Goal: Transaction & Acquisition: Purchase product/service

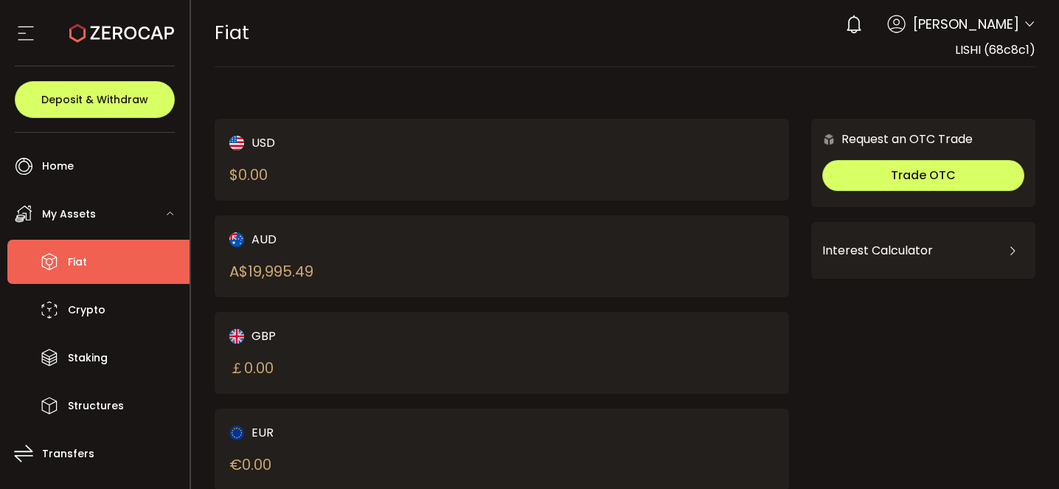
click at [503, 245] on div "AUD A$ 19,995.49" at bounding box center [502, 256] width 575 height 82
click at [563, 249] on div "AUD A$ 19,995.49" at bounding box center [502, 256] width 575 height 82
click at [298, 288] on div "AUD A$ 19,995.49" at bounding box center [502, 256] width 575 height 82
click at [264, 243] on div "AUD" at bounding box center [352, 239] width 246 height 18
click at [270, 271] on div "A$ 19,995.49" at bounding box center [271, 271] width 84 height 22
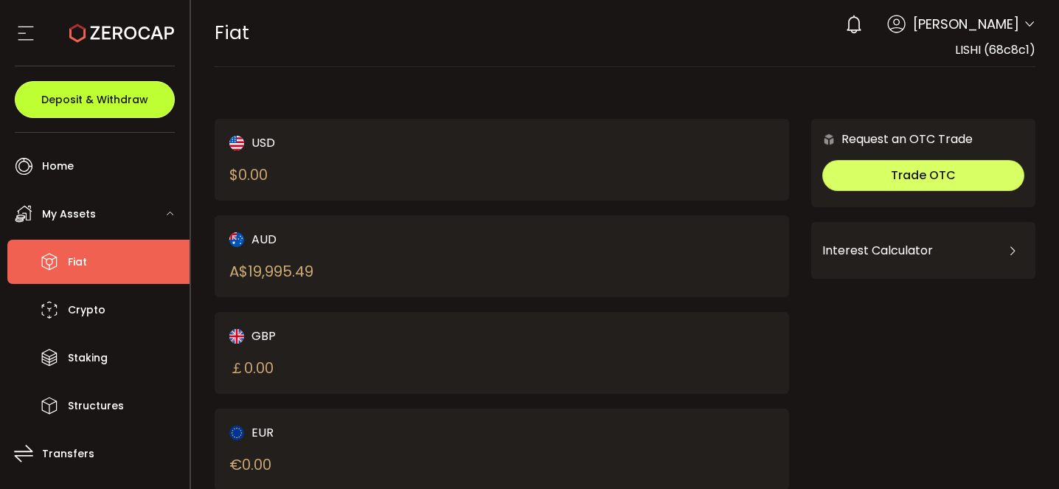
click at [125, 94] on span "Deposit & Withdraw" at bounding box center [94, 99] width 107 height 10
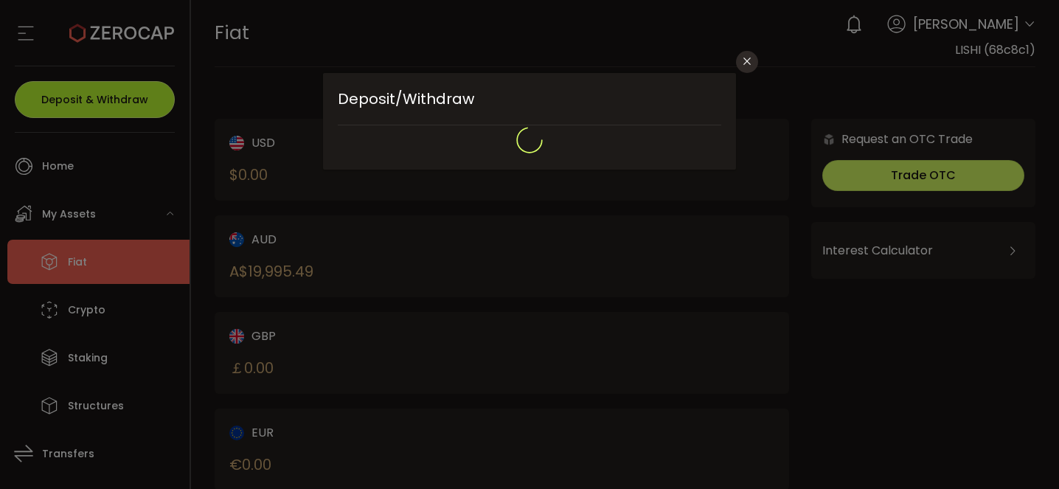
type input "**********"
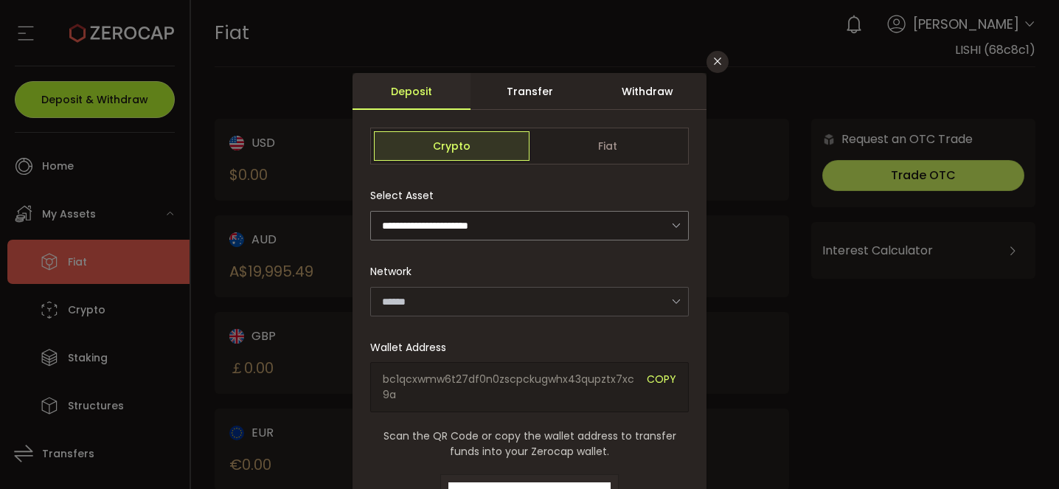
type input "*******"
click at [648, 87] on div "Withdraw" at bounding box center [648, 91] width 118 height 37
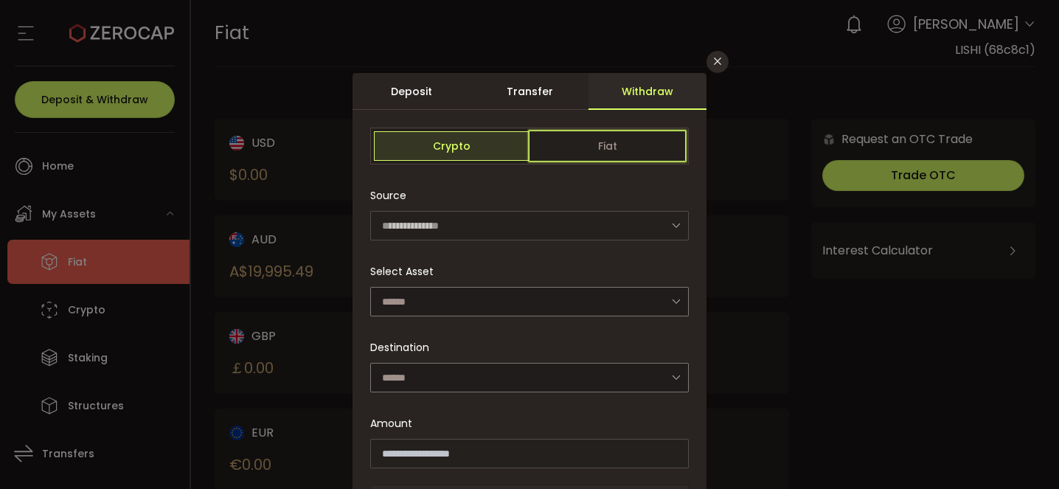
click at [593, 156] on span "Fiat" at bounding box center [608, 146] width 156 height 30
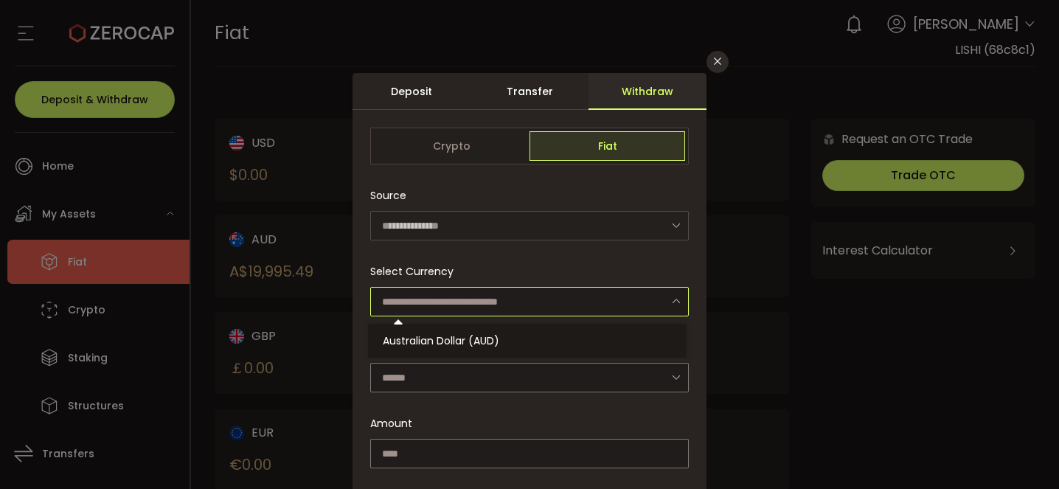
click at [563, 305] on input "dialog" at bounding box center [529, 302] width 319 height 30
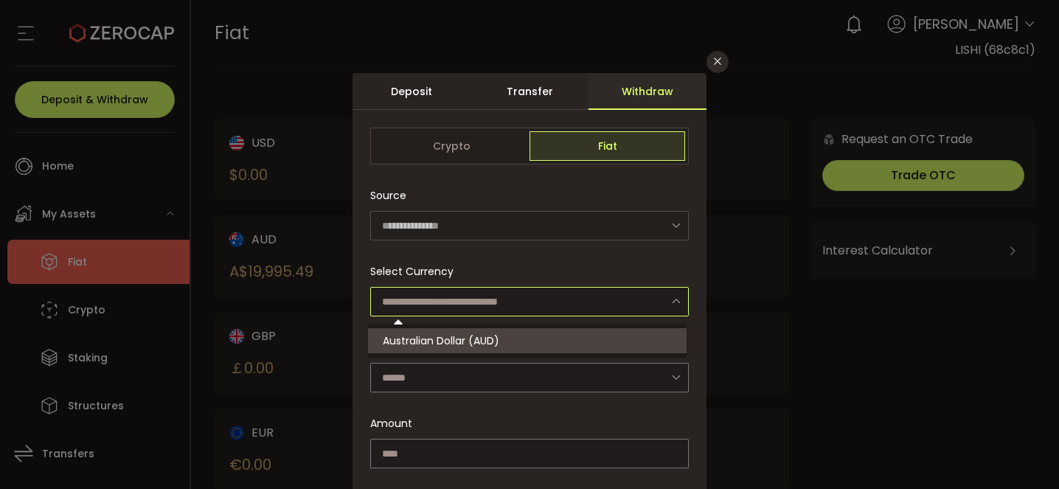
click at [553, 345] on li "Australian Dollar (AUD)" at bounding box center [529, 340] width 323 height 25
type input "**********"
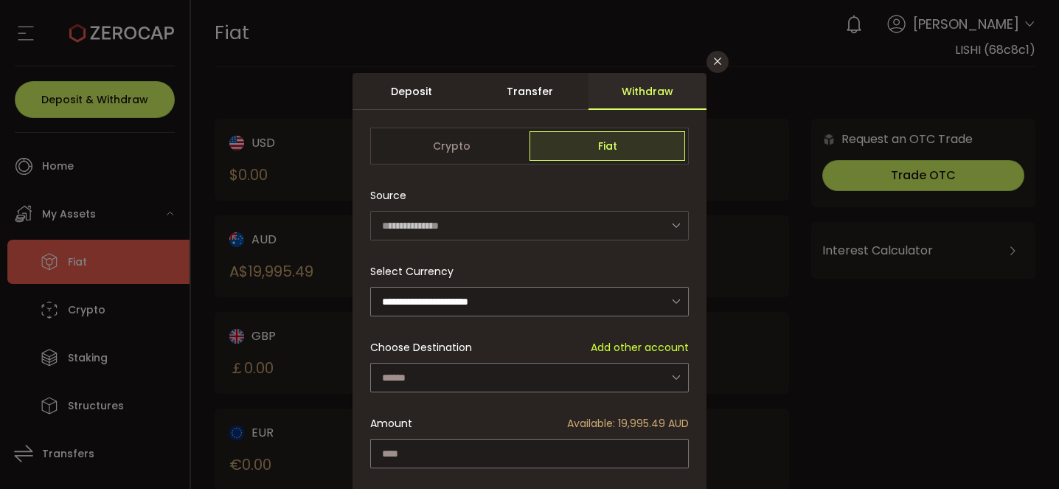
scroll to position [131, 0]
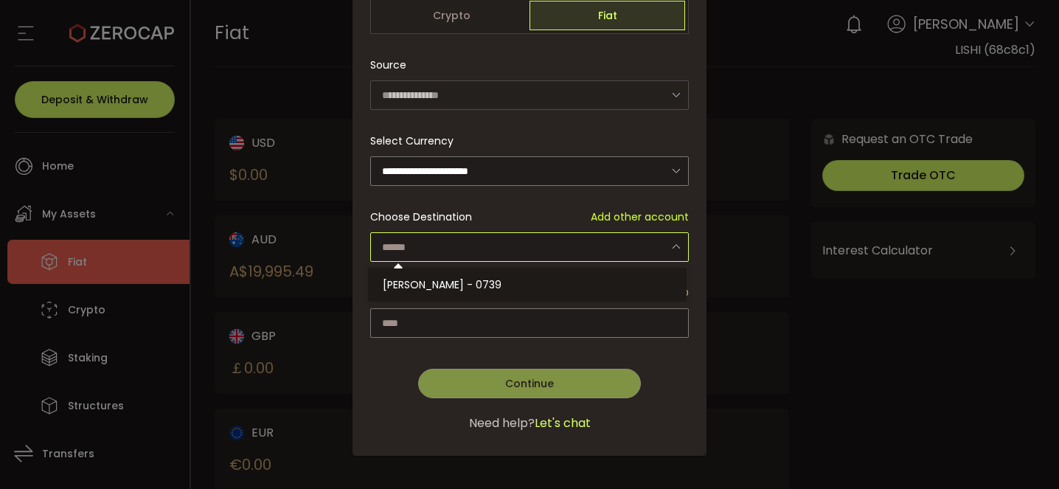
click at [439, 241] on input "dialog" at bounding box center [529, 247] width 319 height 30
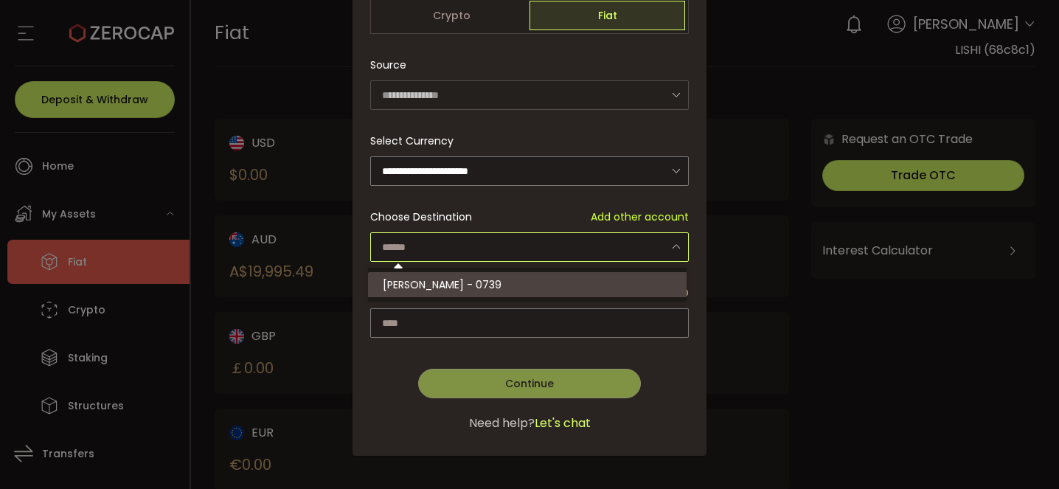
click at [437, 290] on span "LI SHI - 0739" at bounding box center [442, 284] width 119 height 15
type input "**********"
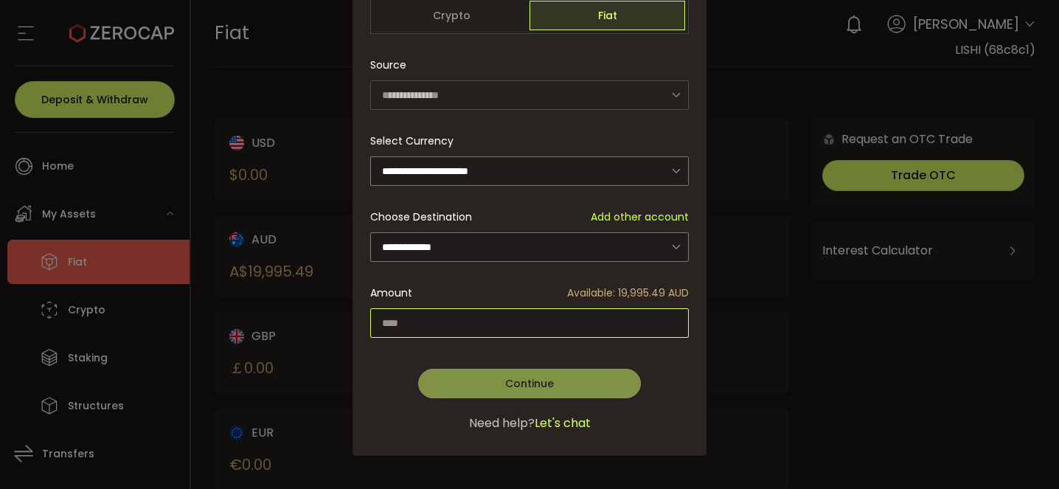
click at [466, 333] on input "dialog" at bounding box center [529, 323] width 319 height 30
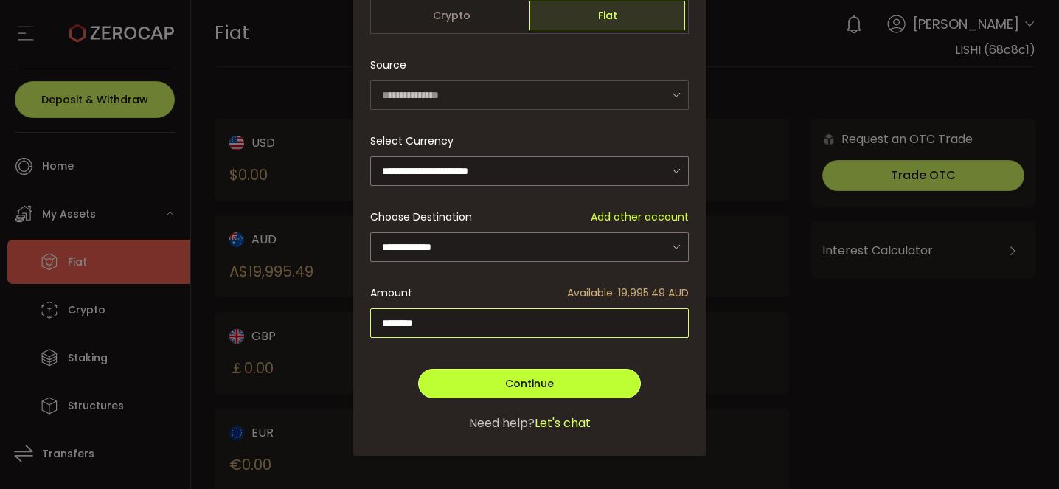
type input "********"
click at [518, 379] on span "Continue" at bounding box center [529, 383] width 49 height 15
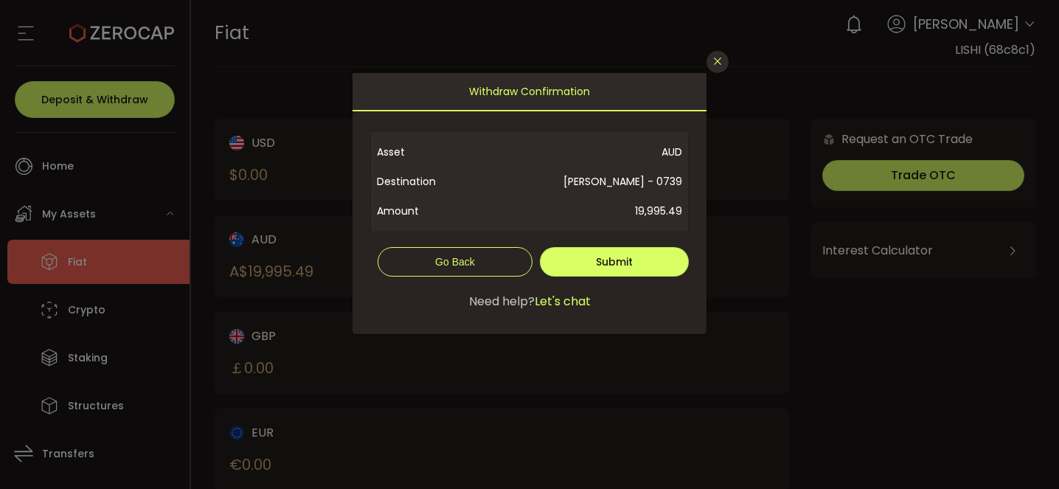
click at [724, 63] on button "Close" at bounding box center [718, 62] width 22 height 22
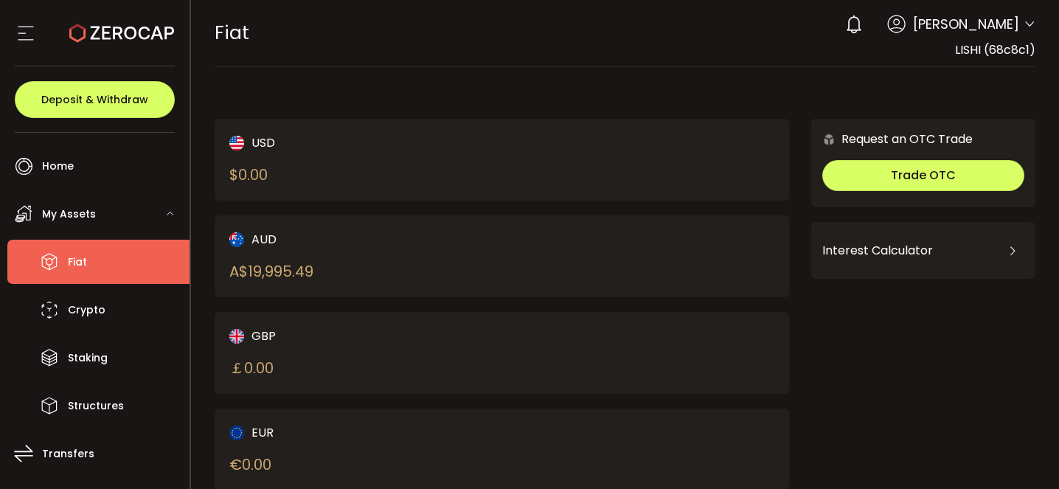
click at [998, 41] on span "LISHI (68c8c1)" at bounding box center [995, 49] width 80 height 17
click at [998, 54] on span "LISHI (68c8c1)" at bounding box center [995, 49] width 80 height 17
click at [1008, 33] on span "[PERSON_NAME]" at bounding box center [966, 24] width 106 height 20
click at [478, 252] on div "AUD A$ 19,995.49" at bounding box center [502, 256] width 575 height 82
click at [101, 103] on span "Deposit & Withdraw" at bounding box center [94, 99] width 107 height 10
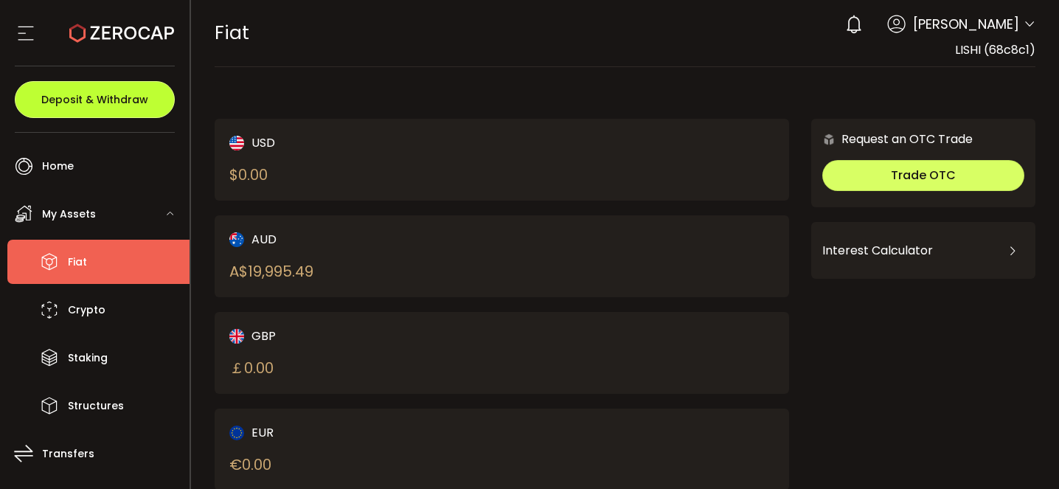
type input "***"
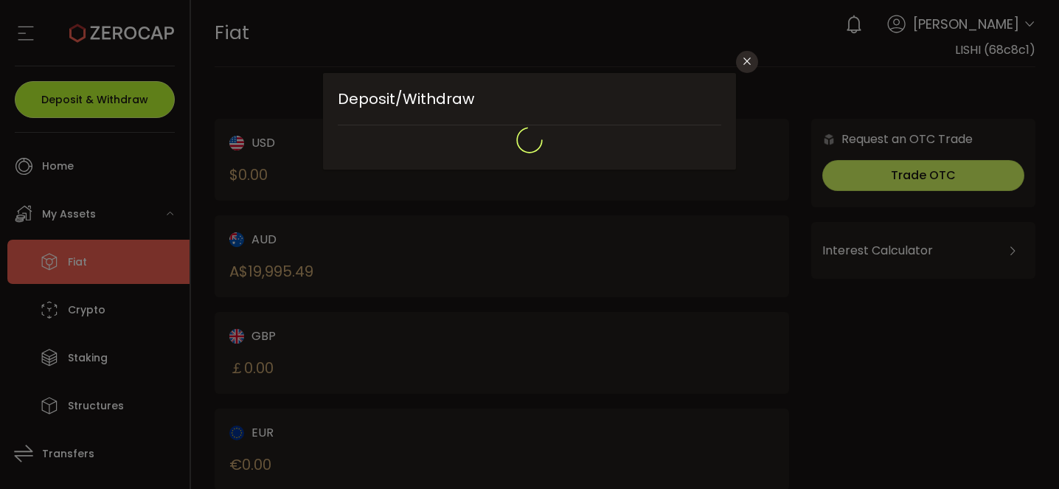
type input "*******"
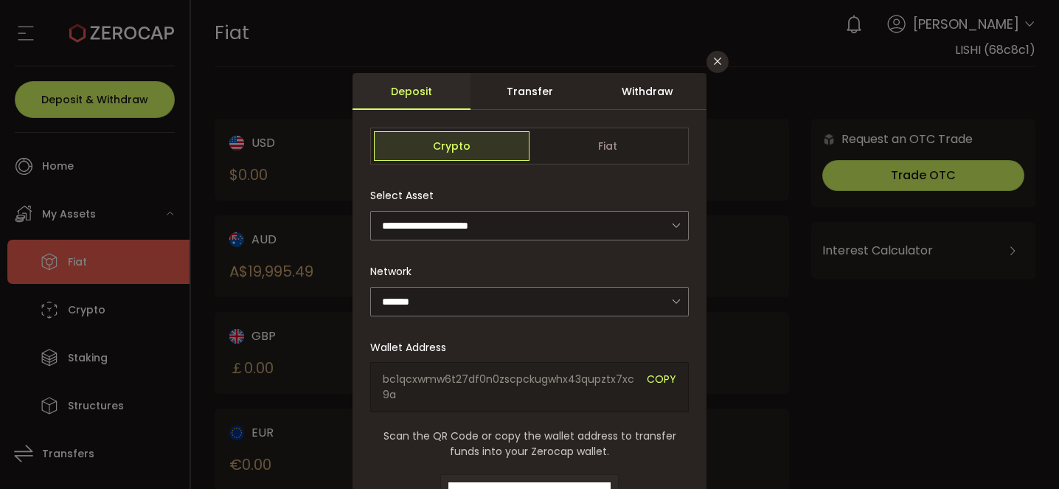
click at [587, 130] on div "Crypto Fiat" at bounding box center [529, 146] width 319 height 37
click at [600, 148] on span "Fiat" at bounding box center [608, 146] width 156 height 30
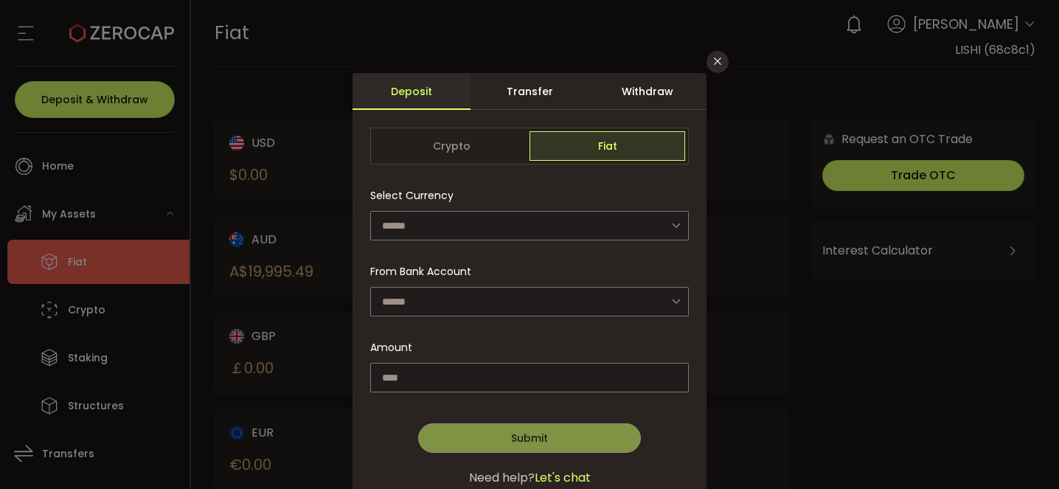
click at [644, 99] on div "Withdraw" at bounding box center [648, 91] width 118 height 37
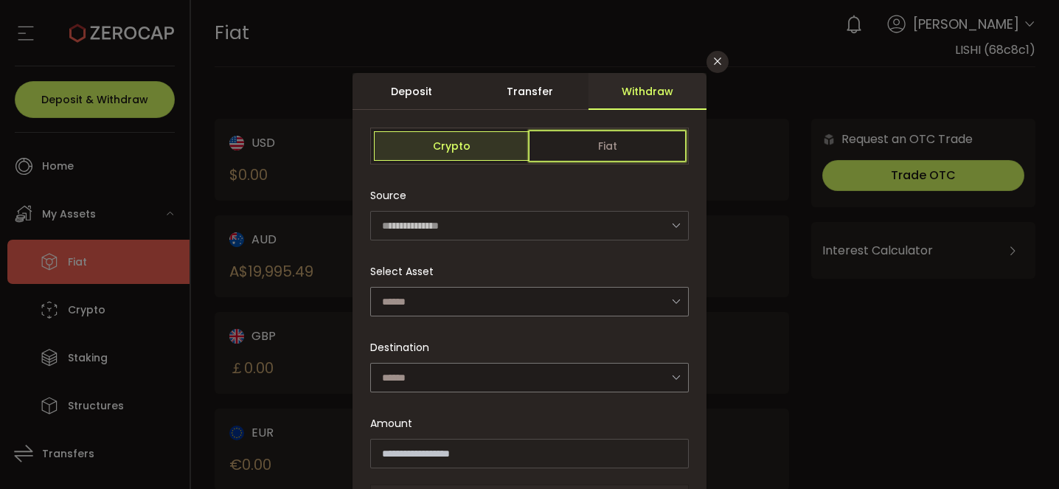
click at [641, 142] on span "Fiat" at bounding box center [608, 146] width 156 height 30
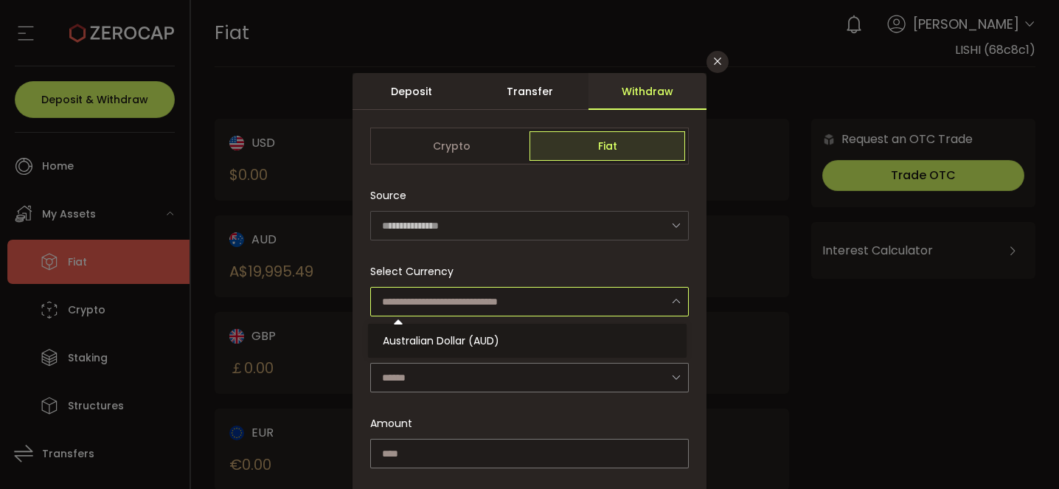
click at [514, 287] on input "dialog" at bounding box center [529, 302] width 319 height 30
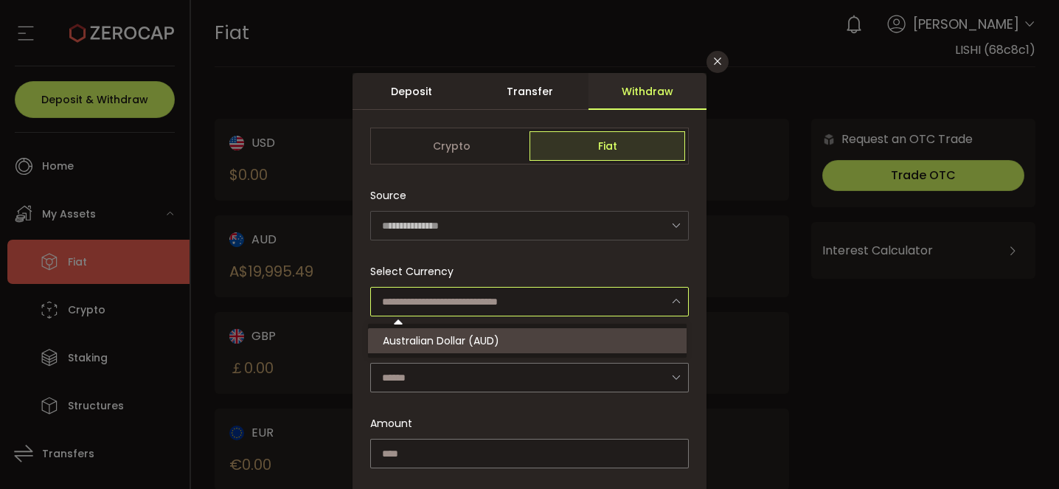
click at [505, 341] on li "Australian Dollar (AUD)" at bounding box center [529, 340] width 323 height 25
type input "**********"
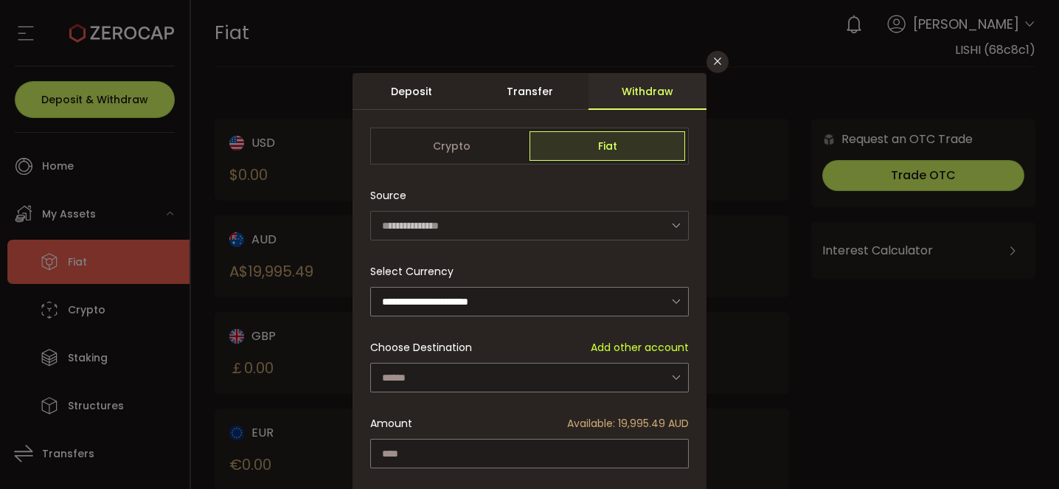
click at [504, 371] on div "dialog" at bounding box center [530, 329] width 354 height 513
click at [504, 371] on input "dialog" at bounding box center [529, 378] width 319 height 30
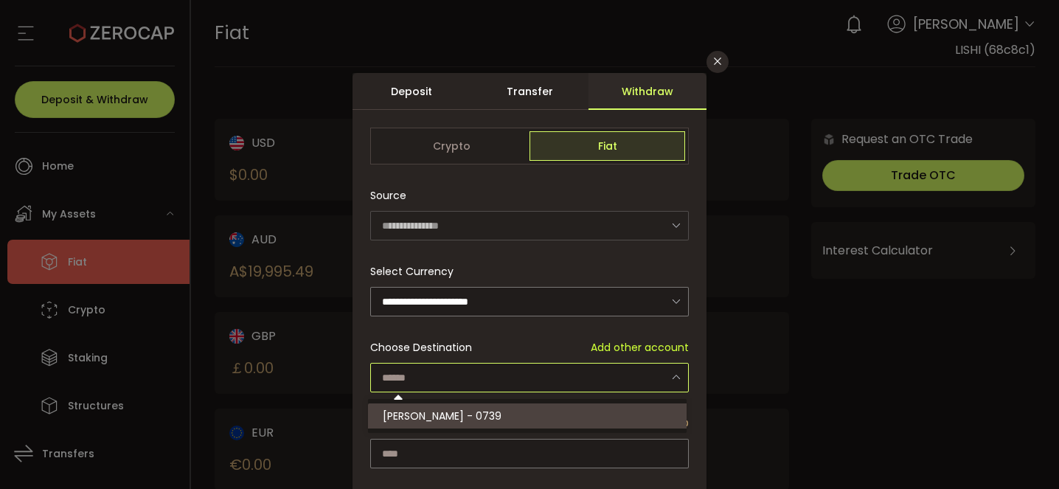
click at [500, 417] on li "LI SHI - 0739" at bounding box center [529, 416] width 323 height 25
type input "**********"
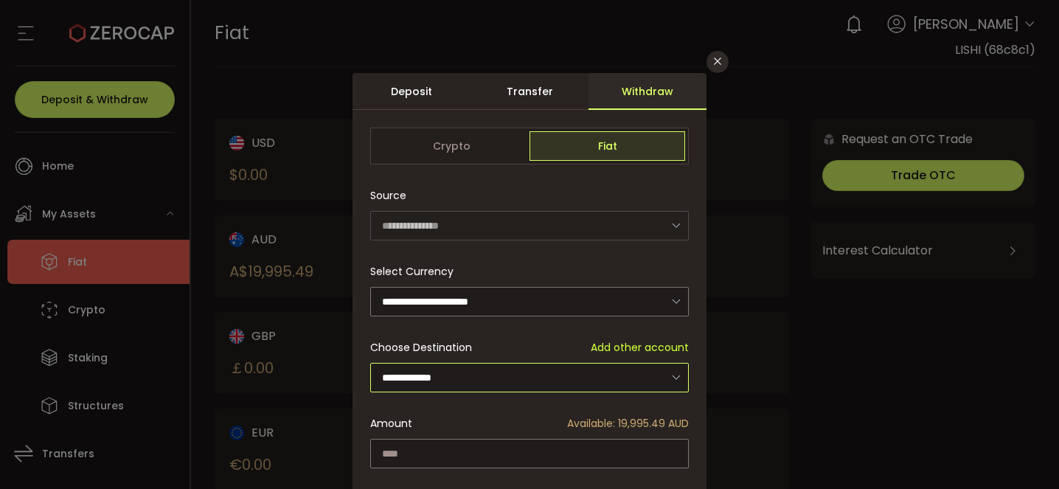
scroll to position [131, 0]
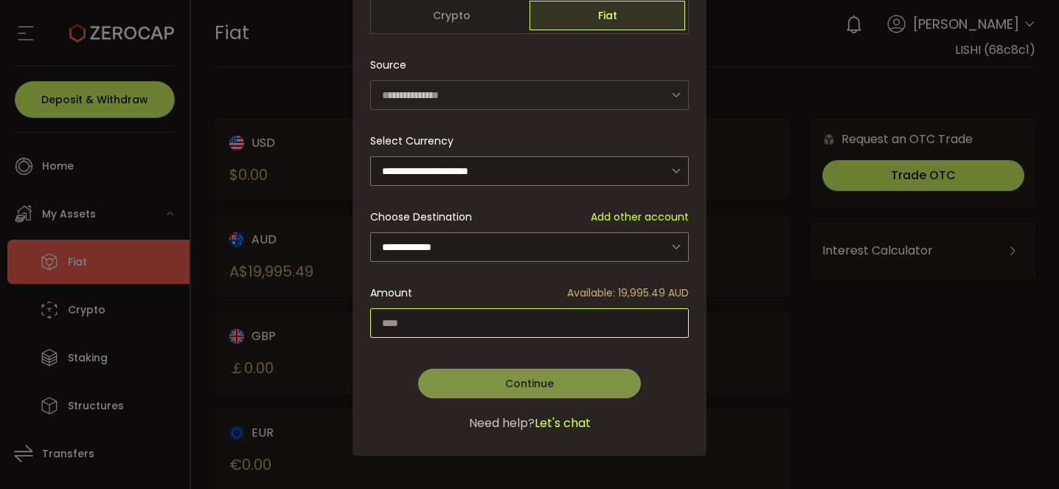
click at [442, 318] on input "dialog" at bounding box center [529, 323] width 319 height 30
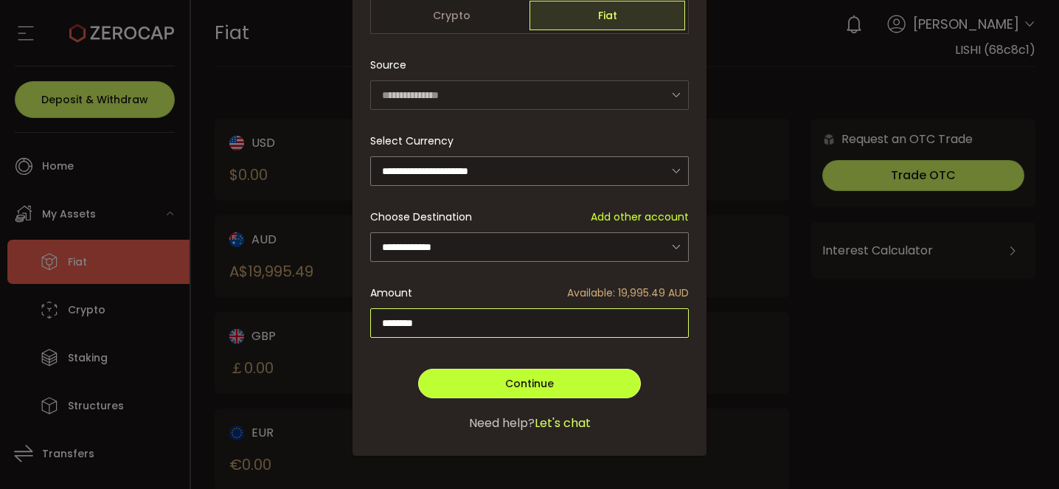
type input "********"
click at [513, 376] on span "Continue" at bounding box center [529, 383] width 49 height 15
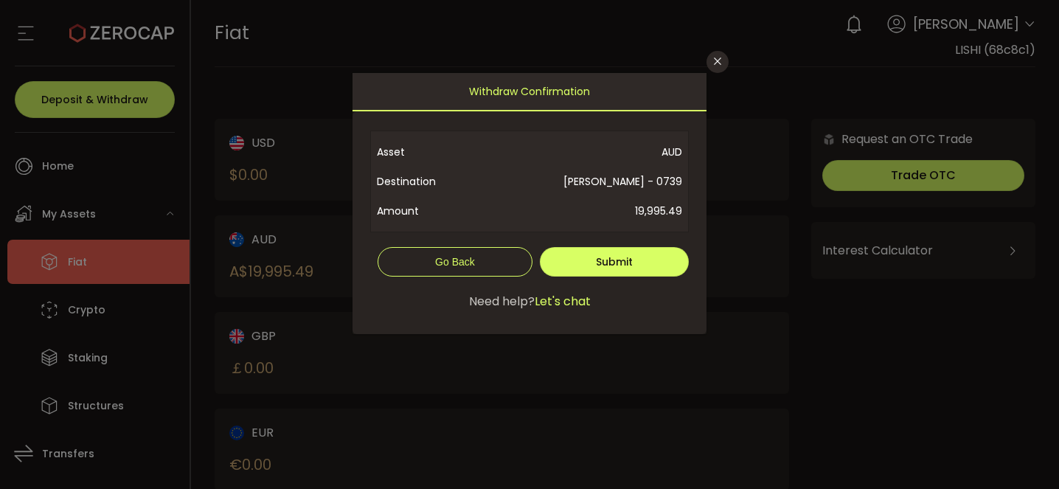
scroll to position [0, 0]
click at [645, 255] on button "Submit" at bounding box center [614, 262] width 149 height 30
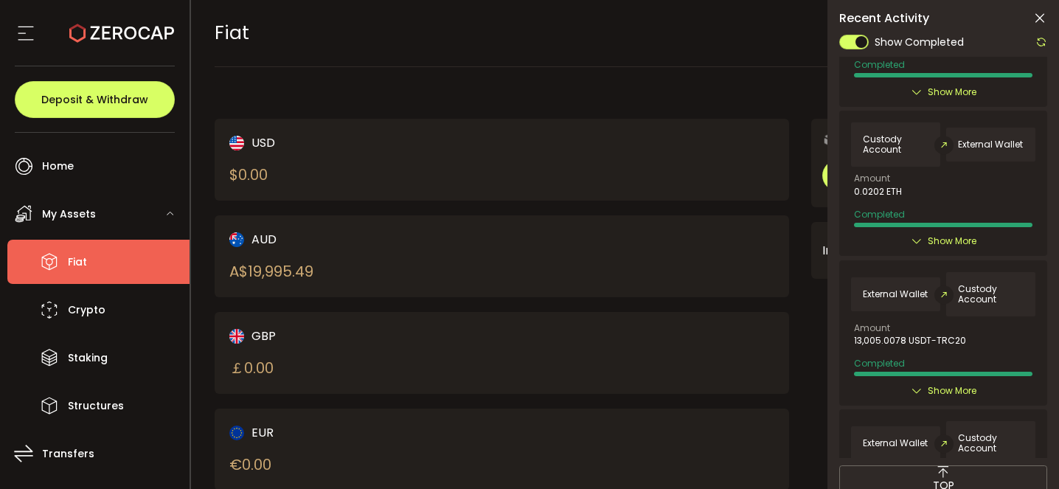
scroll to position [547, 0]
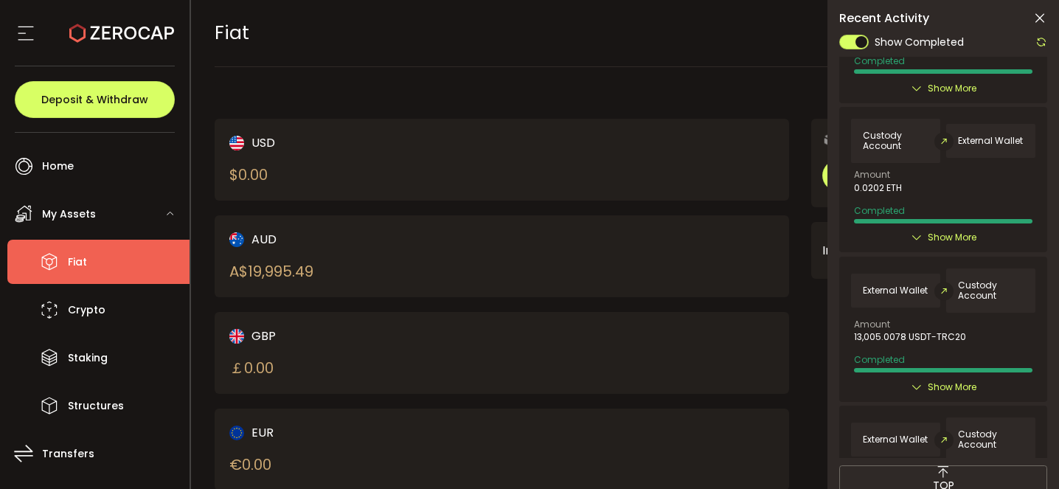
click at [1039, 20] on icon at bounding box center [1040, 18] width 15 height 15
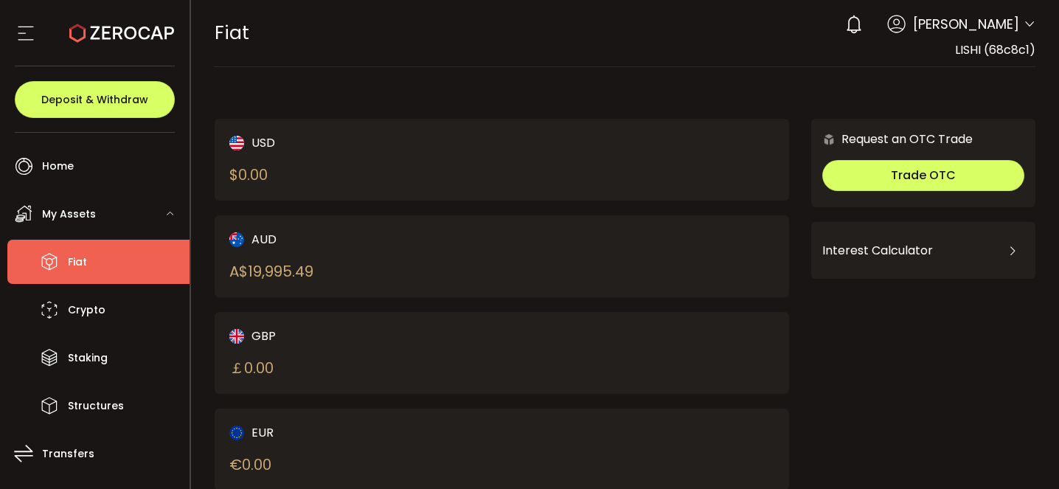
click at [650, 283] on div "AUD A$ 19,995.49" at bounding box center [502, 256] width 575 height 82
click at [952, 417] on div "Request an OTC Trade Trade OTC Buy Sell Crypto *** BTC ETH USDT USDC PAXG DOT F…" at bounding box center [924, 409] width 224 height 580
click at [572, 153] on div "USD $ 0.00" at bounding box center [502, 160] width 575 height 82
click at [299, 78] on main "USD $ 0.00 AUD A$ 19,995.49 GBP ￡ 0.00 EUR € 0.00 CAD C$ 0.00 NZD Request an OT…" at bounding box center [625, 397] width 869 height 661
click at [117, 42] on icon at bounding box center [121, 33] width 105 height 105
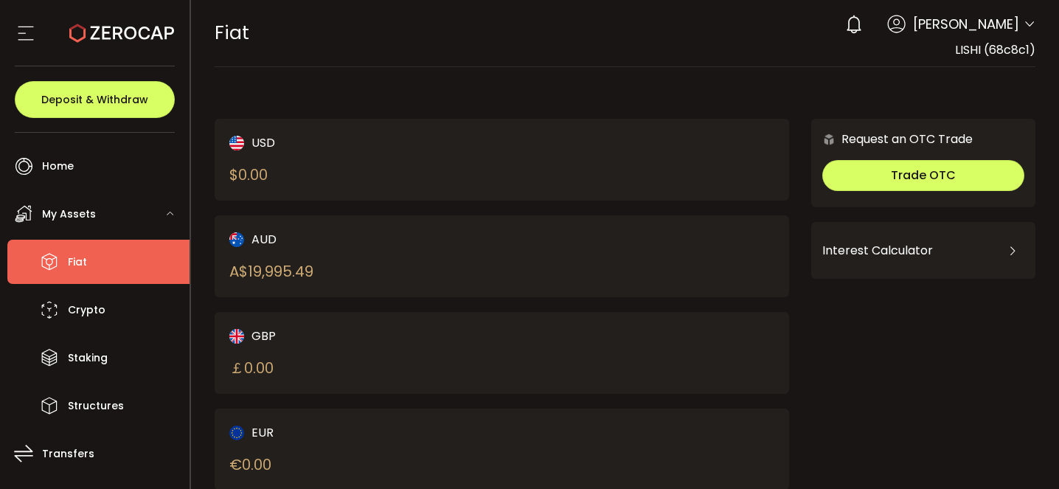
click at [117, 42] on icon at bounding box center [121, 33] width 105 height 105
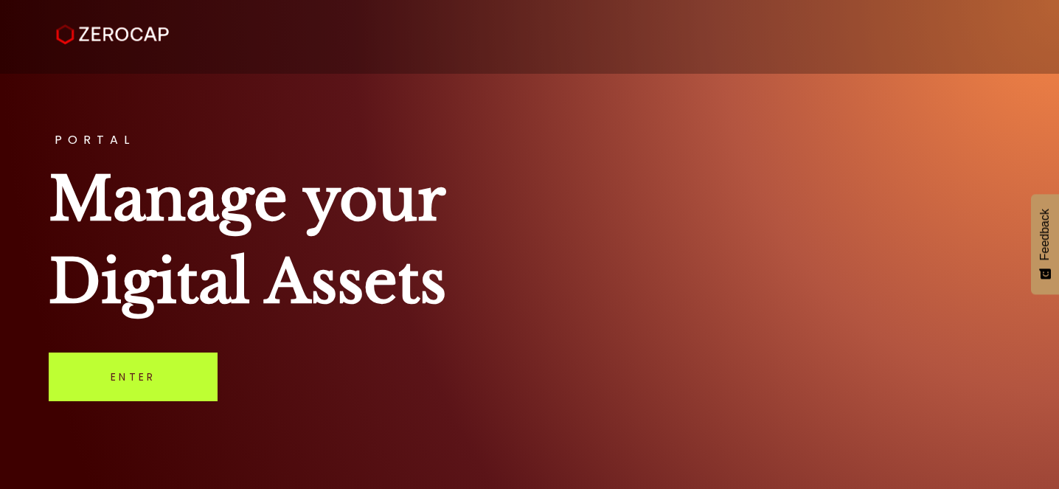
click at [160, 387] on link "Enter" at bounding box center [133, 377] width 169 height 49
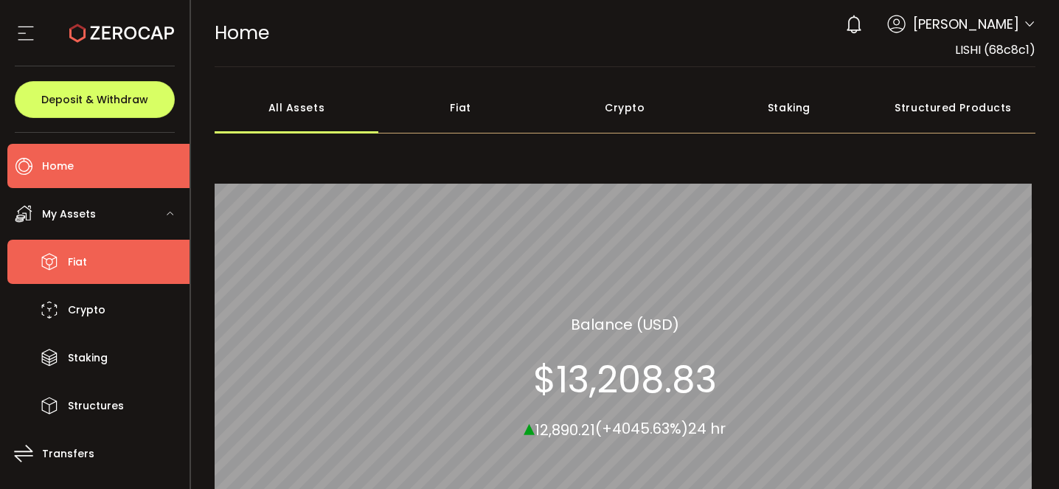
click at [72, 269] on span "Fiat" at bounding box center [77, 262] width 19 height 21
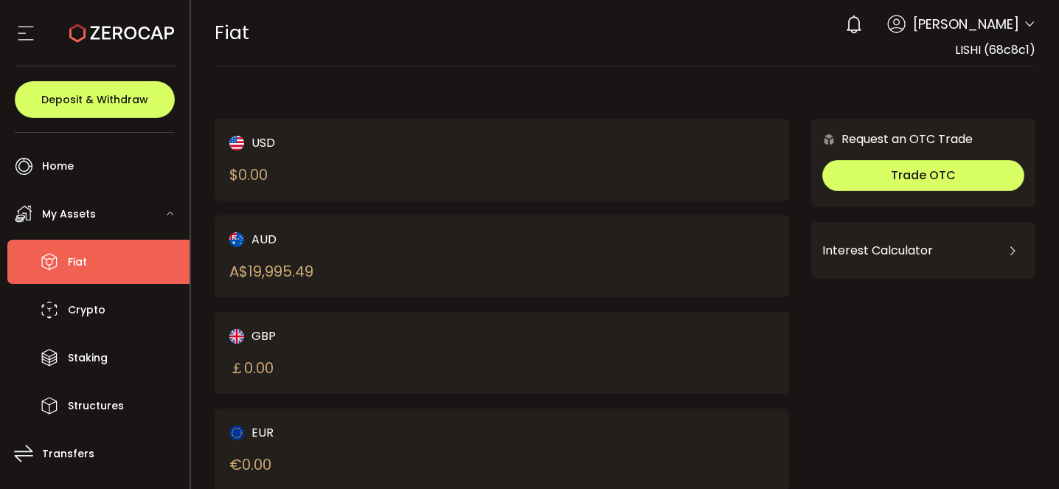
click at [437, 275] on div "AUD A$ 19,995.49" at bounding box center [352, 256] width 246 height 52
click at [533, 370] on div "GBP ￡ 0.00" at bounding box center [502, 353] width 575 height 82
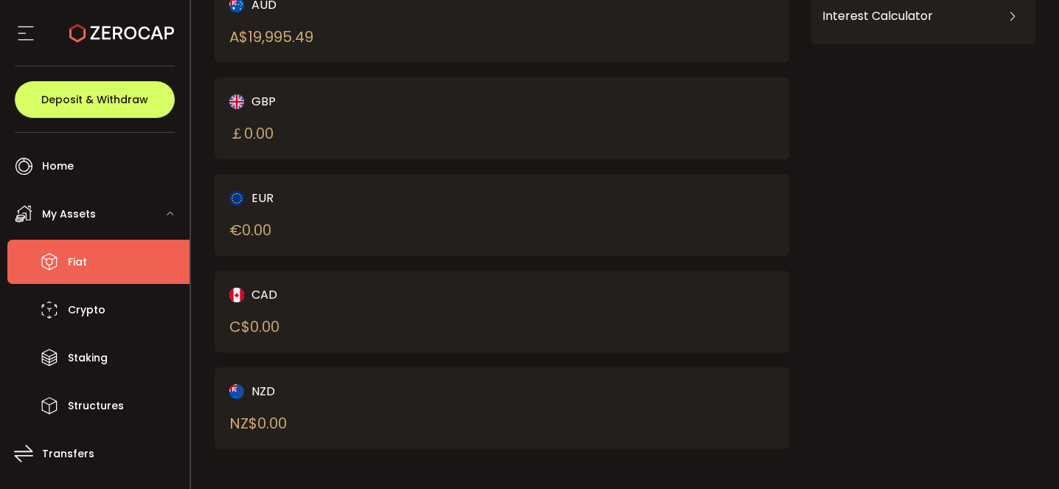
click at [630, 196] on div "EUR € 0.00" at bounding box center [502, 215] width 575 height 82
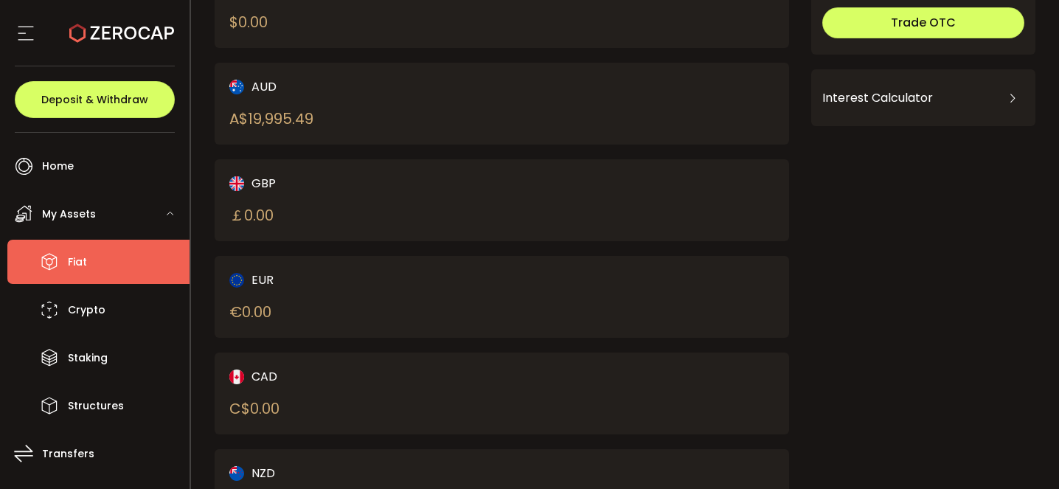
scroll to position [235, 0]
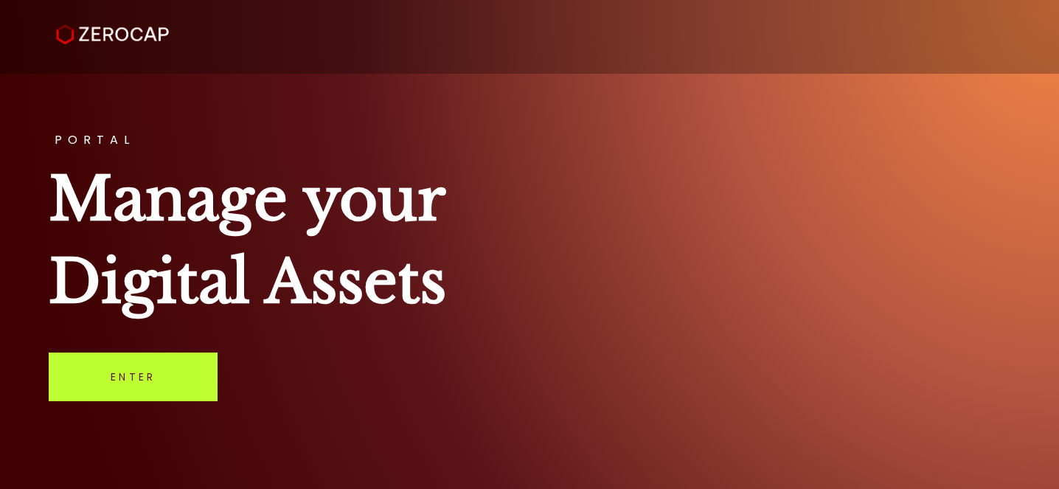
click at [129, 372] on link "Enter" at bounding box center [133, 377] width 169 height 49
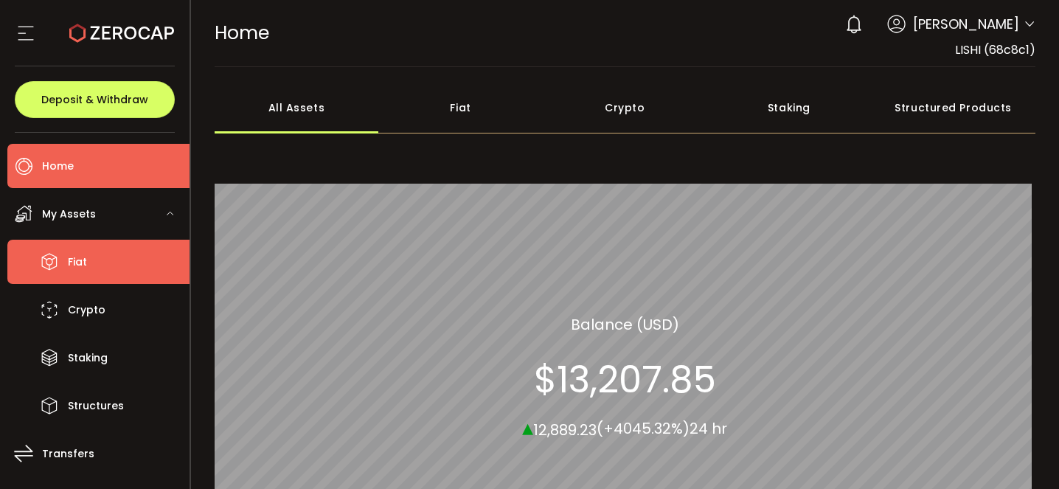
click at [77, 260] on span "Fiat" at bounding box center [77, 262] width 19 height 21
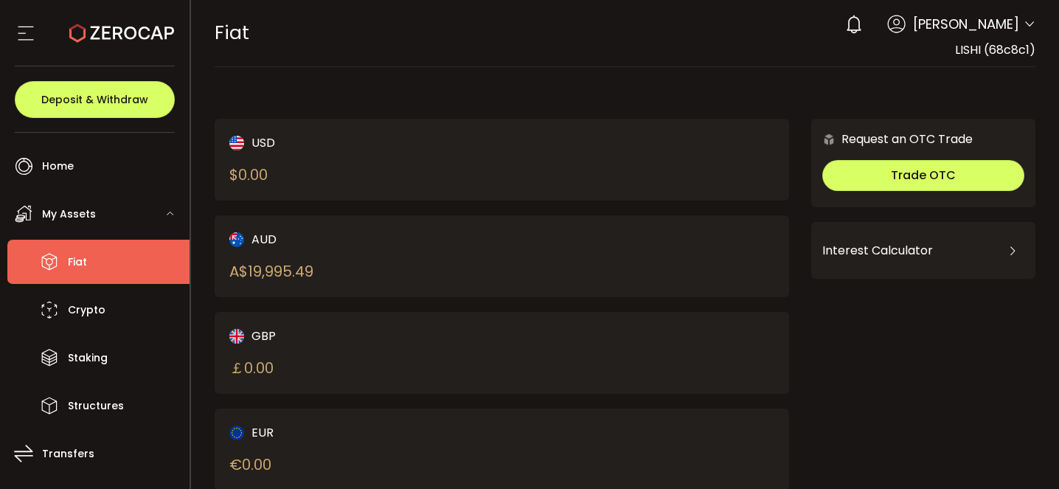
click at [406, 249] on div "AUD A$ 19,995.49" at bounding box center [352, 256] width 246 height 52
click at [658, 388] on div "GBP ￡ 0.00" at bounding box center [502, 353] width 575 height 82
